Goal: Information Seeking & Learning: Find specific fact

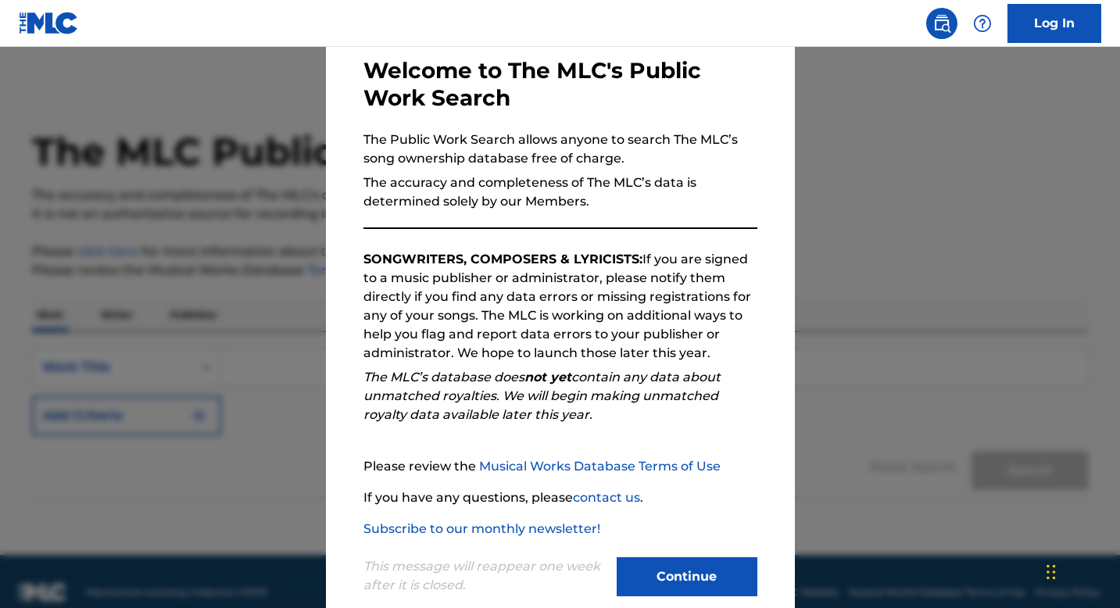
scroll to position [107, 0]
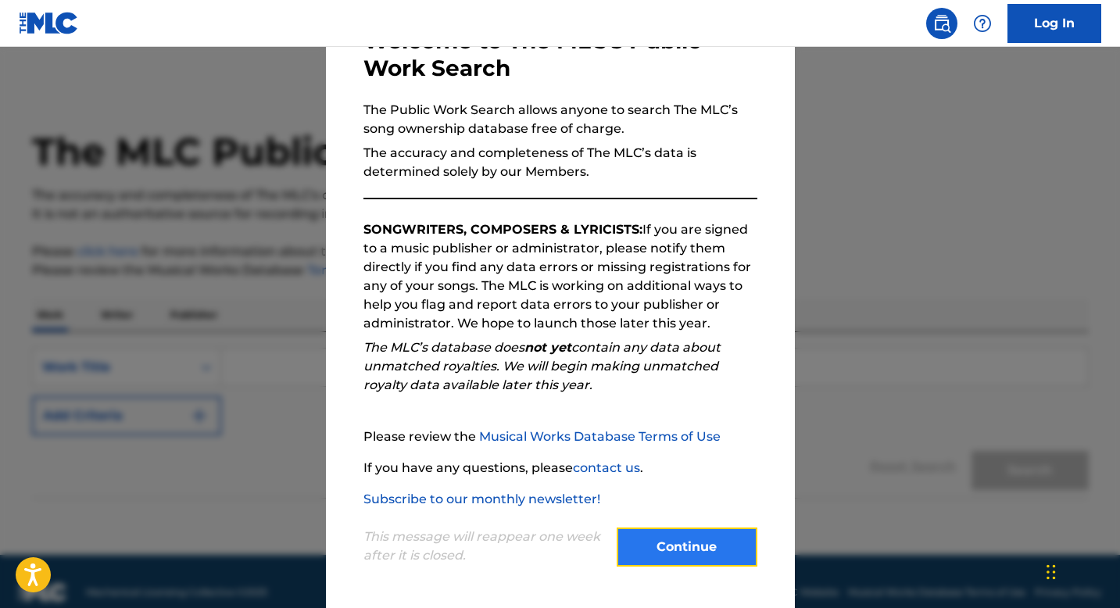
click at [651, 547] on button "Continue" at bounding box center [687, 547] width 141 height 39
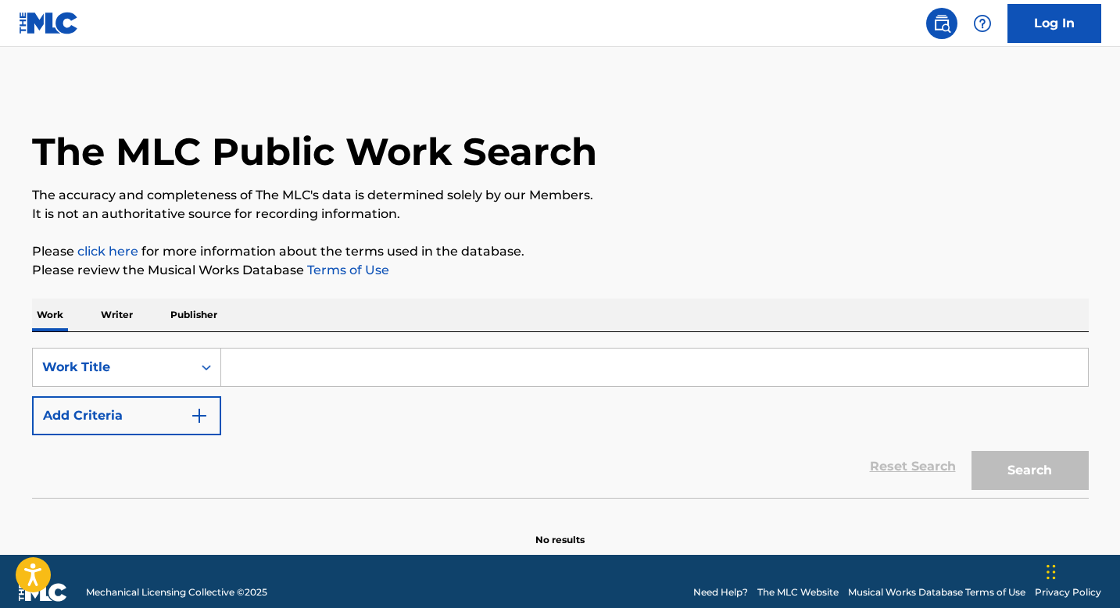
click at [251, 366] on input "Search Form" at bounding box center [654, 368] width 867 height 38
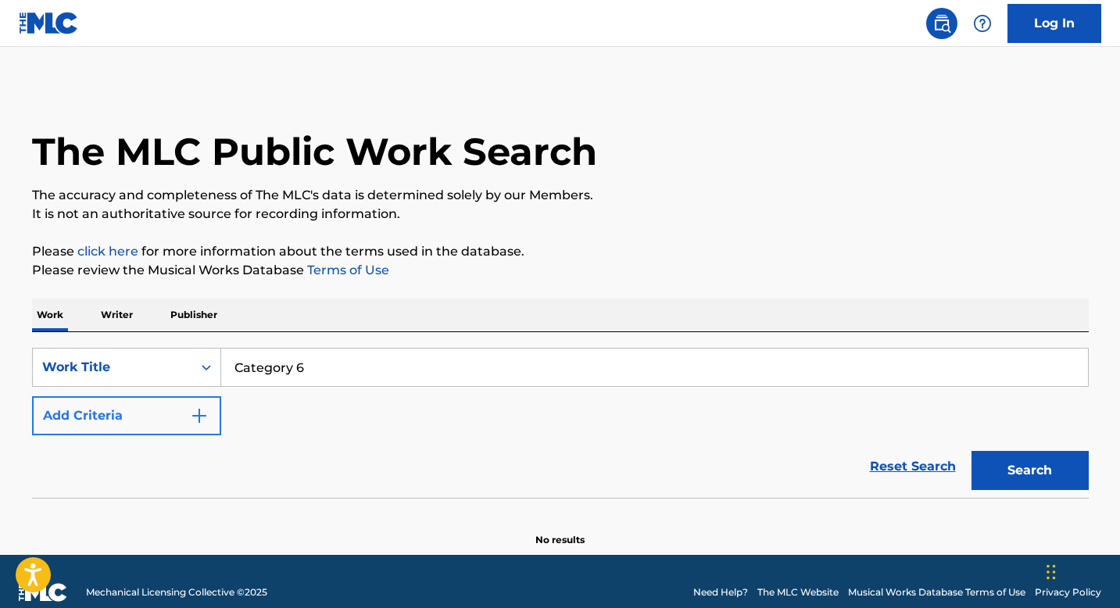
type input "Category 6"
click at [174, 417] on button "Add Criteria" at bounding box center [126, 415] width 189 height 39
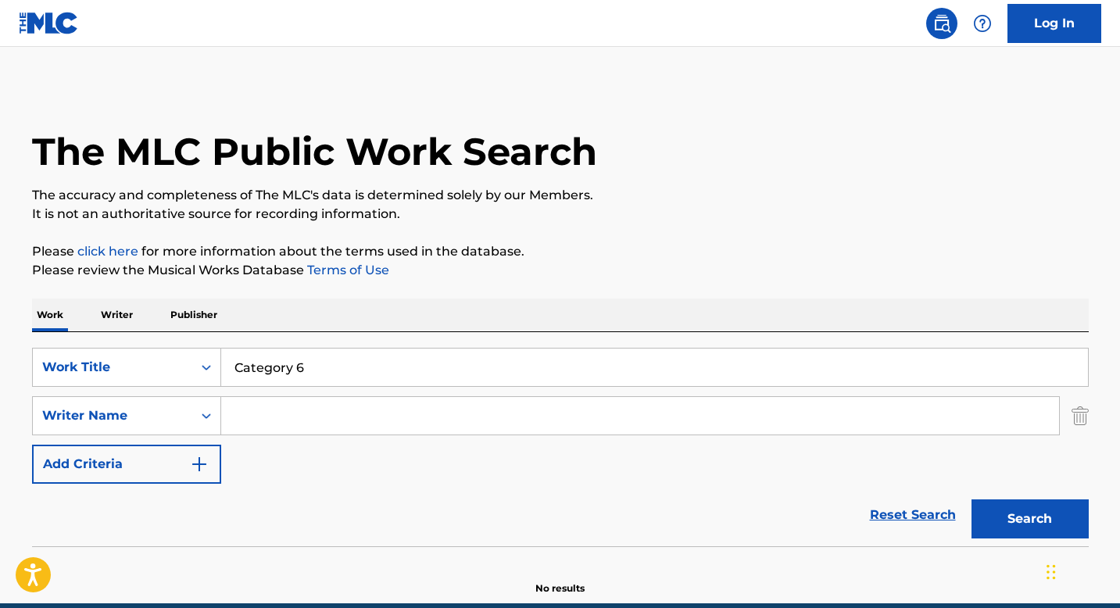
click at [263, 417] on input "Search Form" at bounding box center [640, 416] width 838 height 38
type input "[PERSON_NAME]"
click at [972, 500] on button "Search" at bounding box center [1030, 519] width 117 height 39
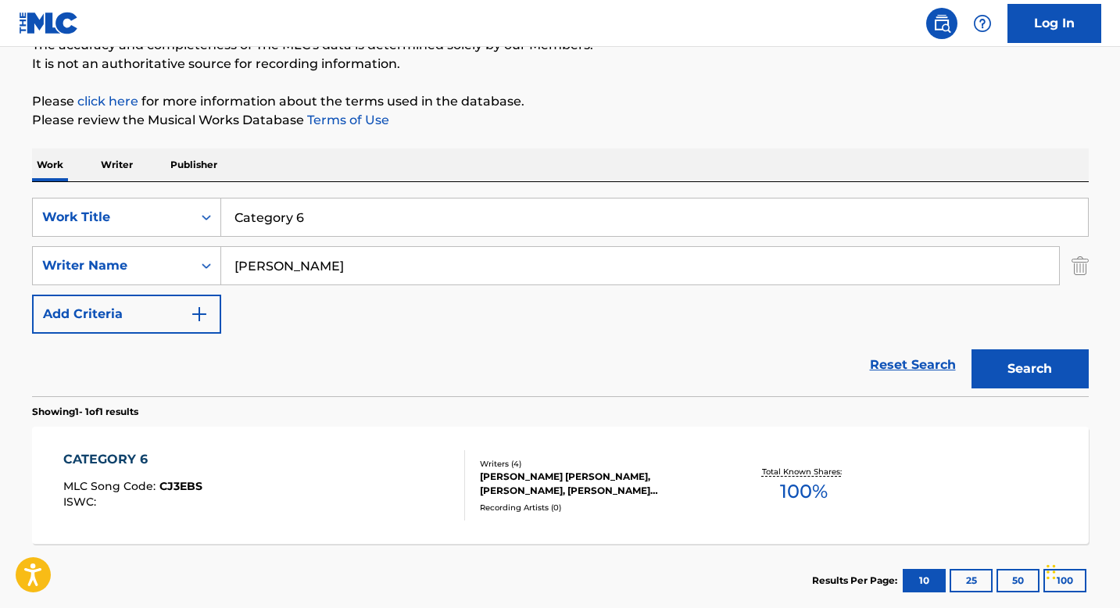
scroll to position [152, 0]
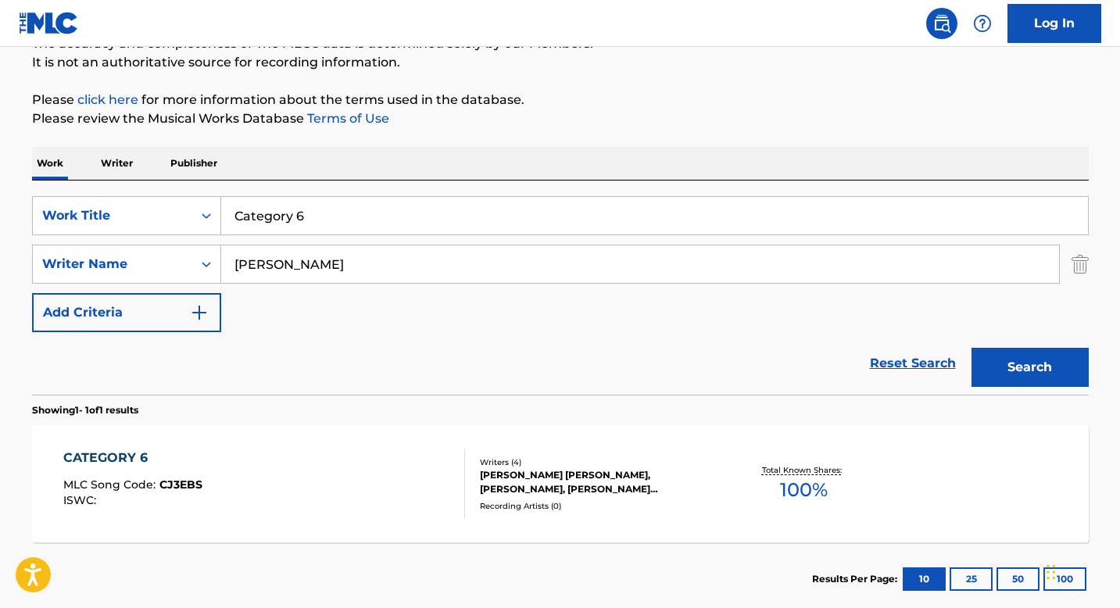
click at [217, 503] on div "CATEGORY 6 MLC Song Code : CJ3EBS ISWC :" at bounding box center [264, 484] width 402 height 70
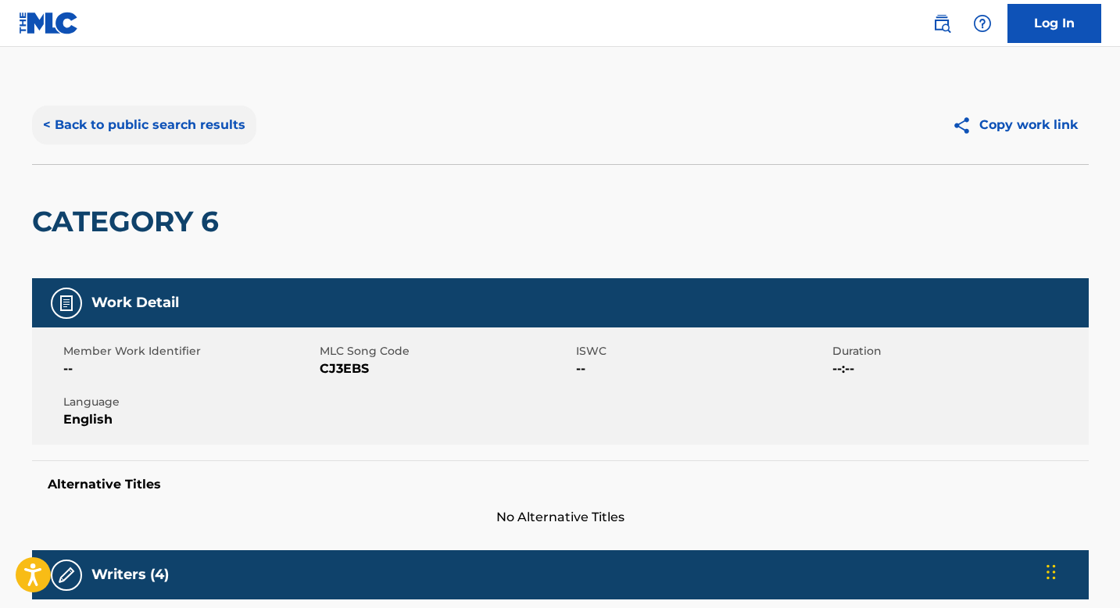
click at [100, 127] on button "< Back to public search results" at bounding box center [144, 125] width 224 height 39
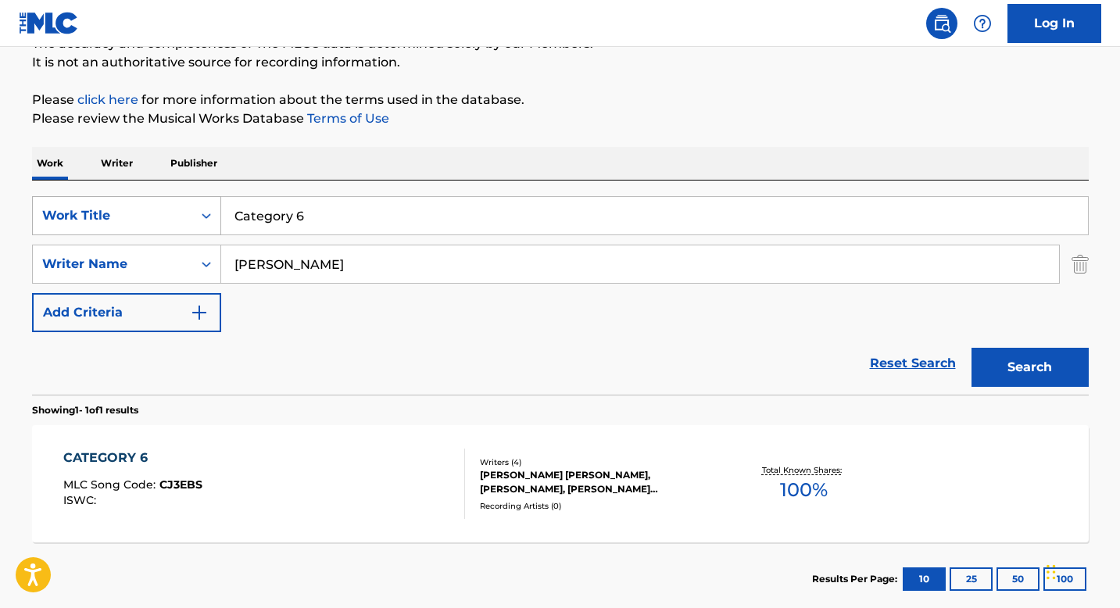
drag, startPoint x: 415, startPoint y: 216, endPoint x: 182, endPoint y: 220, distance: 233.0
click at [182, 220] on div "SearchWithCriteriafe993ef0-ae04-4d44-9cfa-112da86cca46 Work Title Category 6" at bounding box center [560, 215] width 1057 height 39
type input "Turning You Into Her"
click at [972, 348] on button "Search" at bounding box center [1030, 367] width 117 height 39
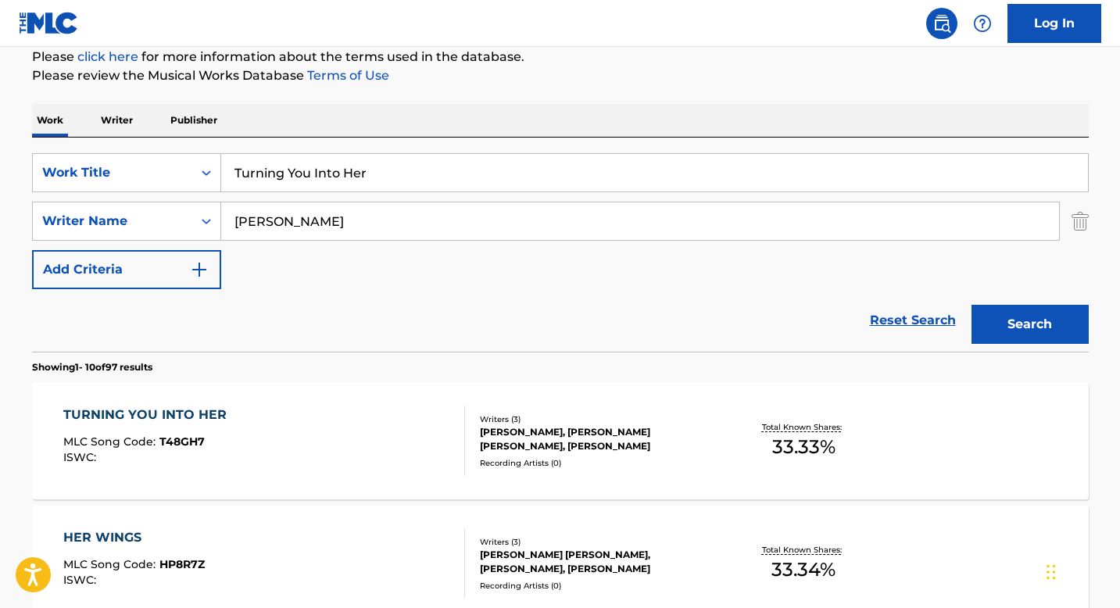
scroll to position [195, 0]
click at [411, 445] on div "TURNING YOU INTO HER MLC Song Code : T48GH7 ISWC :" at bounding box center [264, 440] width 402 height 70
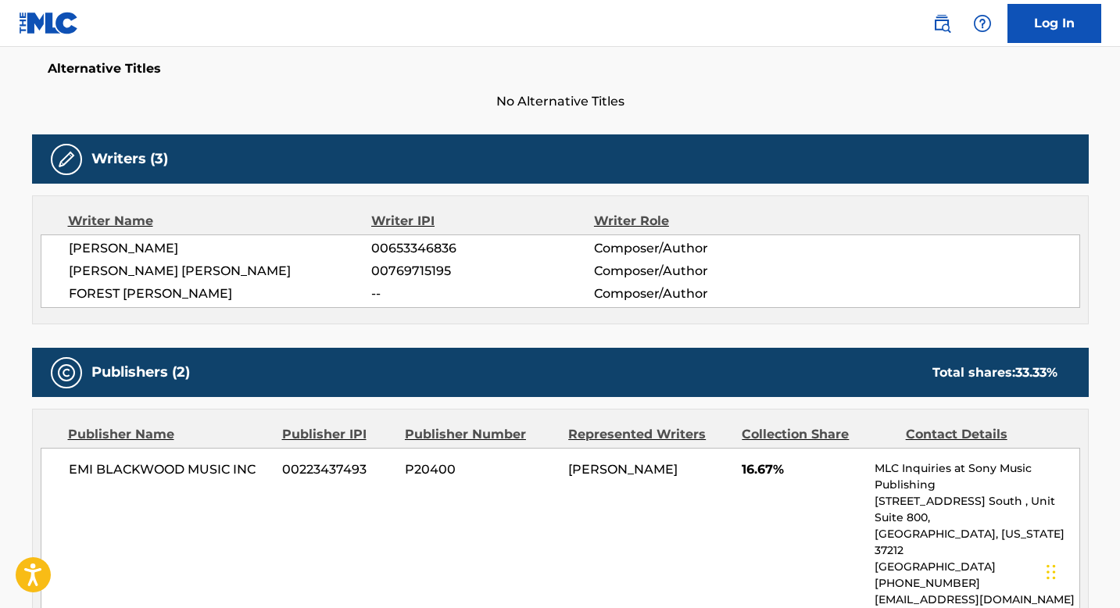
scroll to position [410, 0]
